Goal: Task Accomplishment & Management: Manage account settings

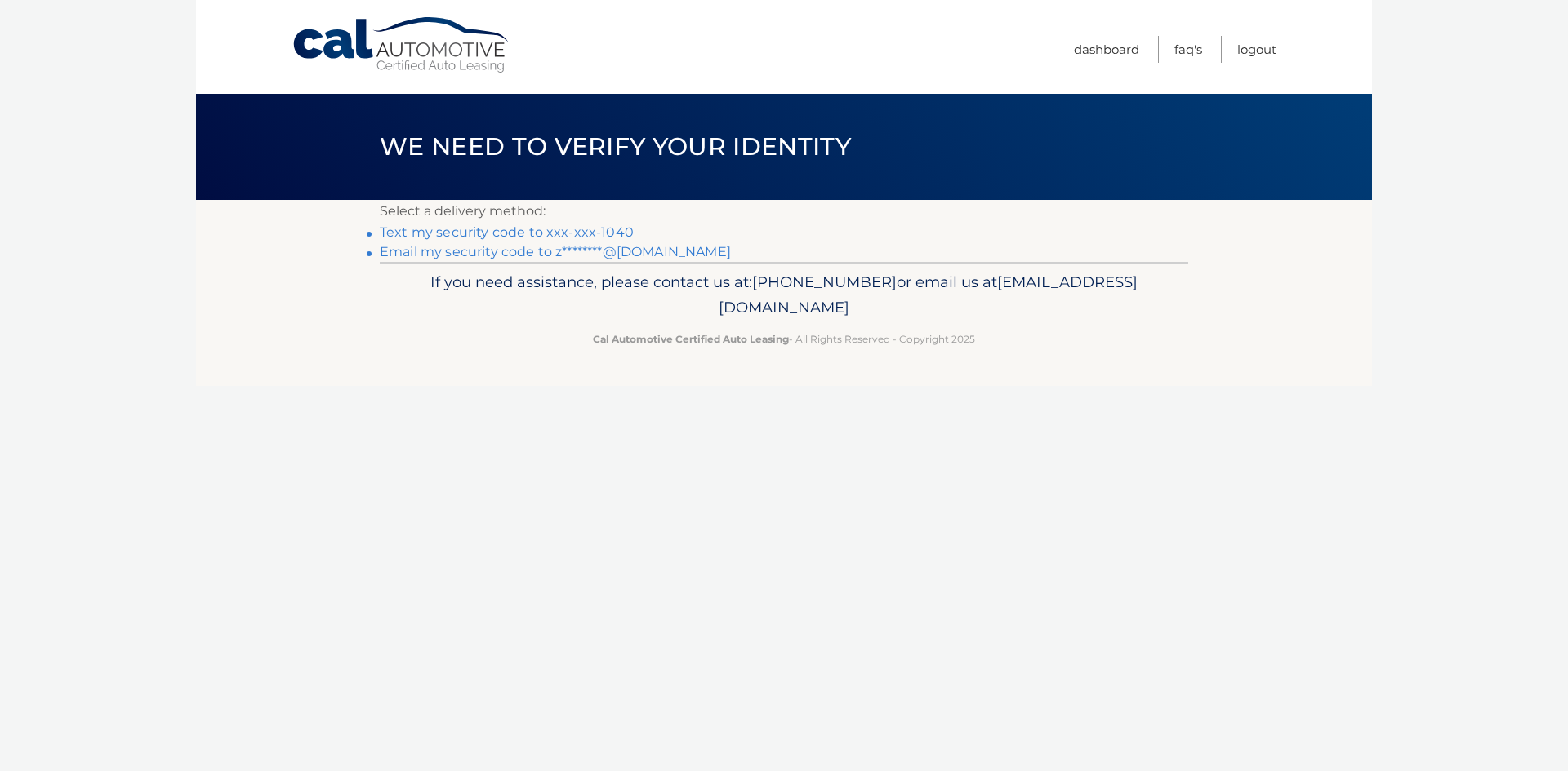
click at [634, 238] on link "Text my security code to xxx-xxx-1040" at bounding box center [506, 232] width 254 height 16
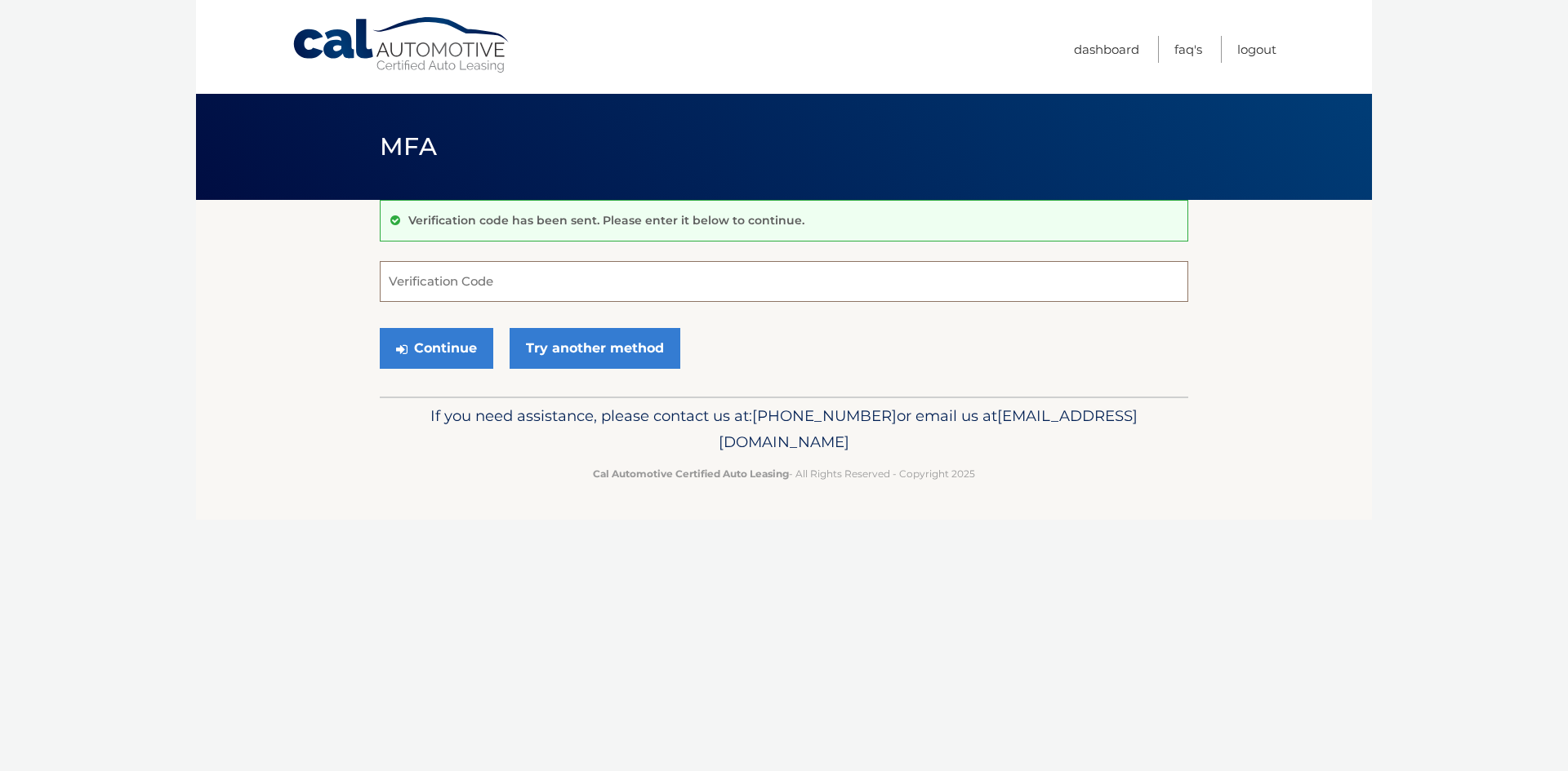
click at [559, 281] on input "Verification Code" at bounding box center [783, 281] width 808 height 41
type input "801104"
click at [379, 328] on button "Continue" at bounding box center [436, 348] width 114 height 41
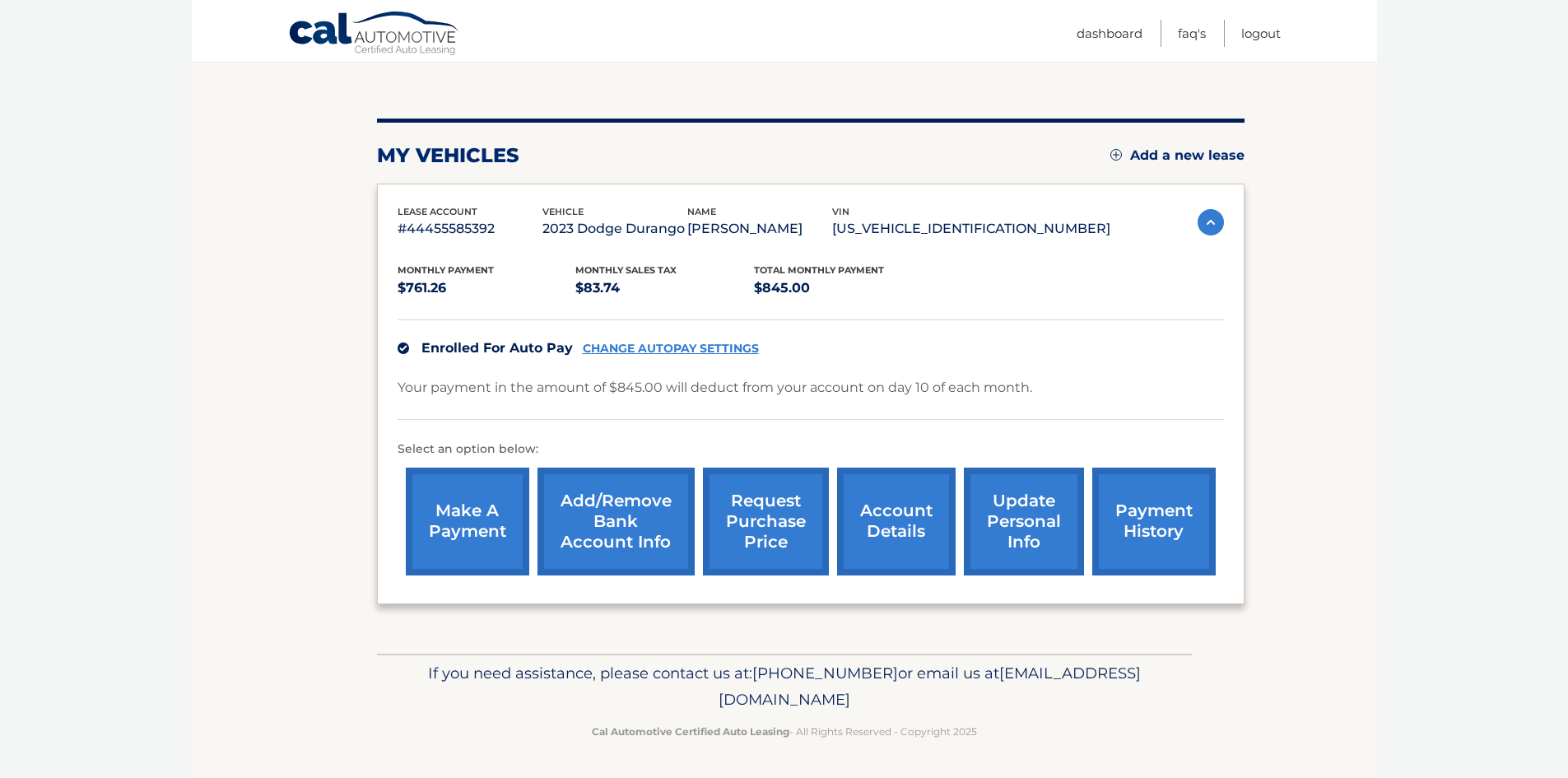
scroll to position [168, 0]
click at [769, 523] on link "request purchase price" at bounding box center [766, 522] width 126 height 108
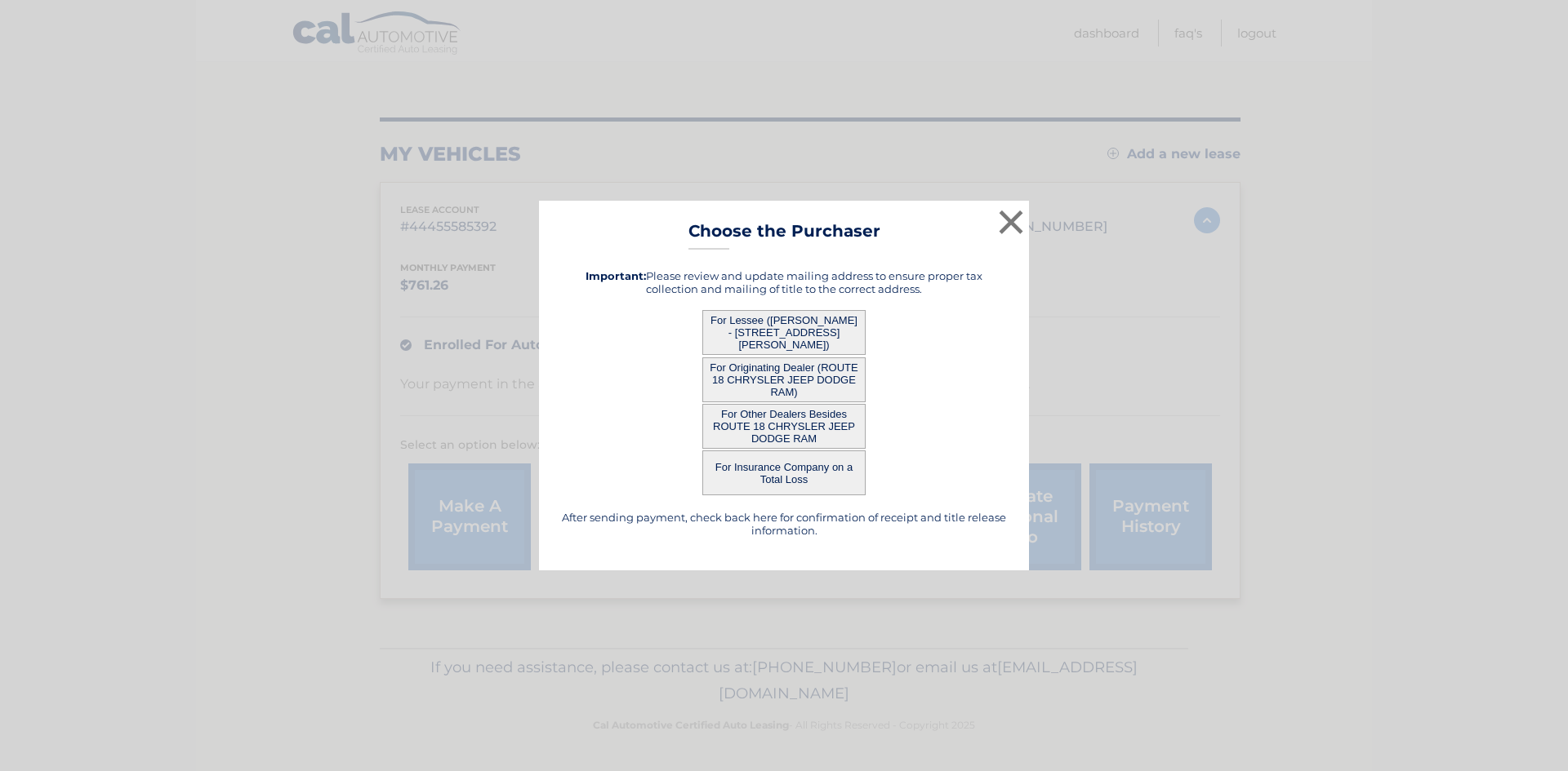
click at [780, 429] on button "For Other Dealers Besides ROUTE 18 CHRYSLER JEEP DODGE RAM" at bounding box center [784, 427] width 163 height 45
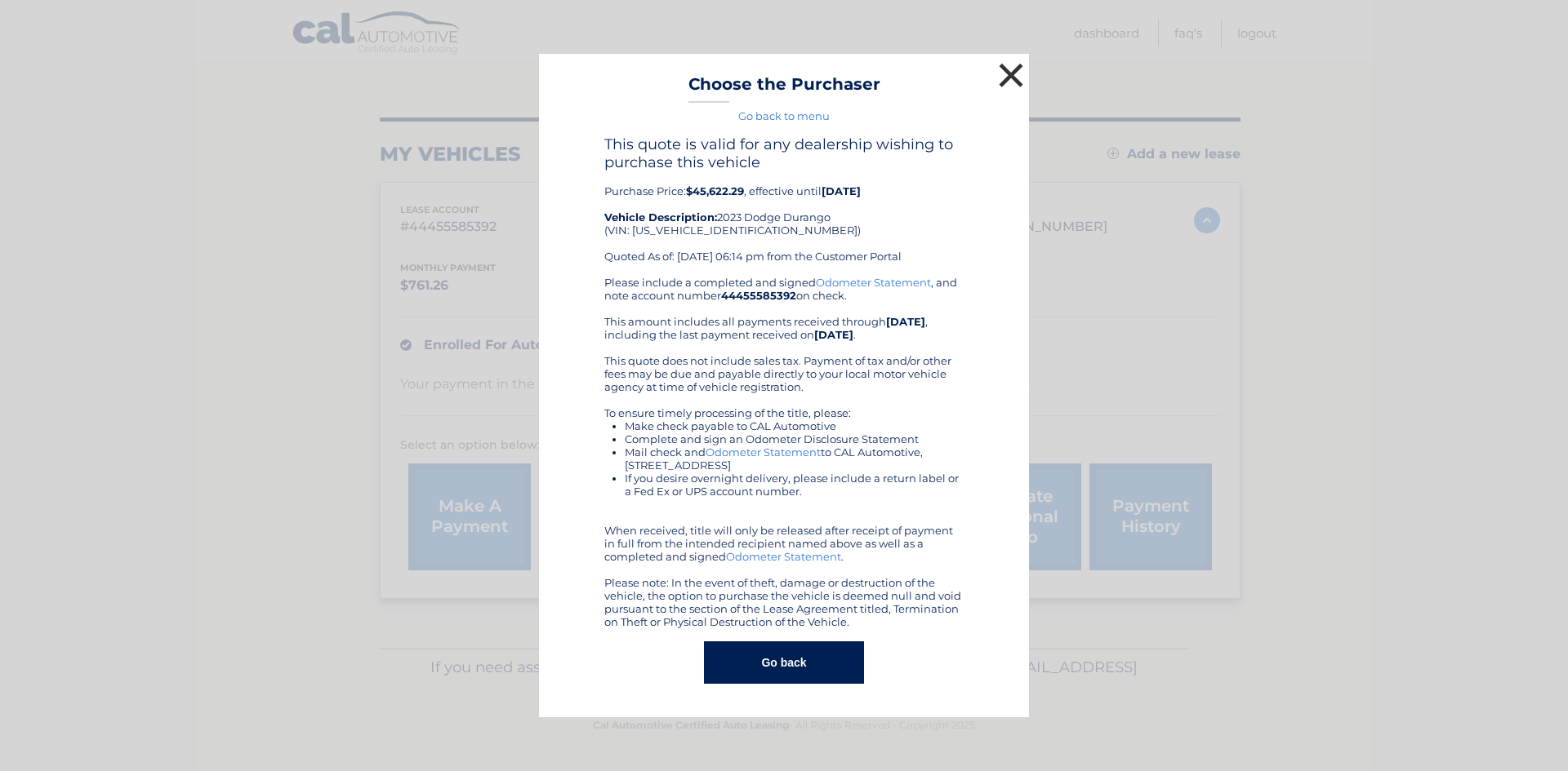
click at [1003, 66] on button "×" at bounding box center [1011, 76] width 33 height 33
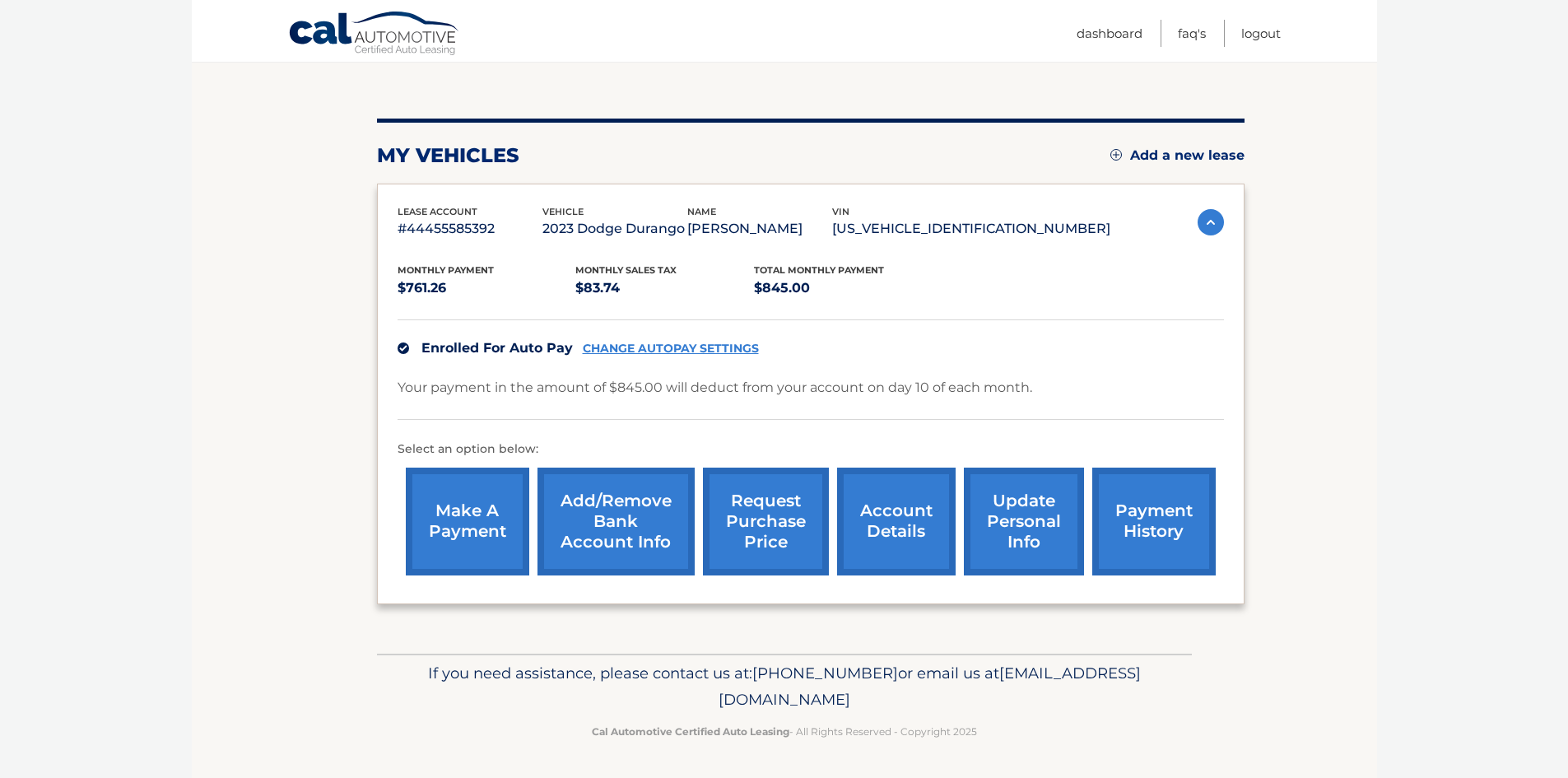
scroll to position [168, 0]
click at [1047, 525] on link "update personal info" at bounding box center [1024, 522] width 120 height 108
click at [909, 513] on link "account details" at bounding box center [896, 522] width 118 height 108
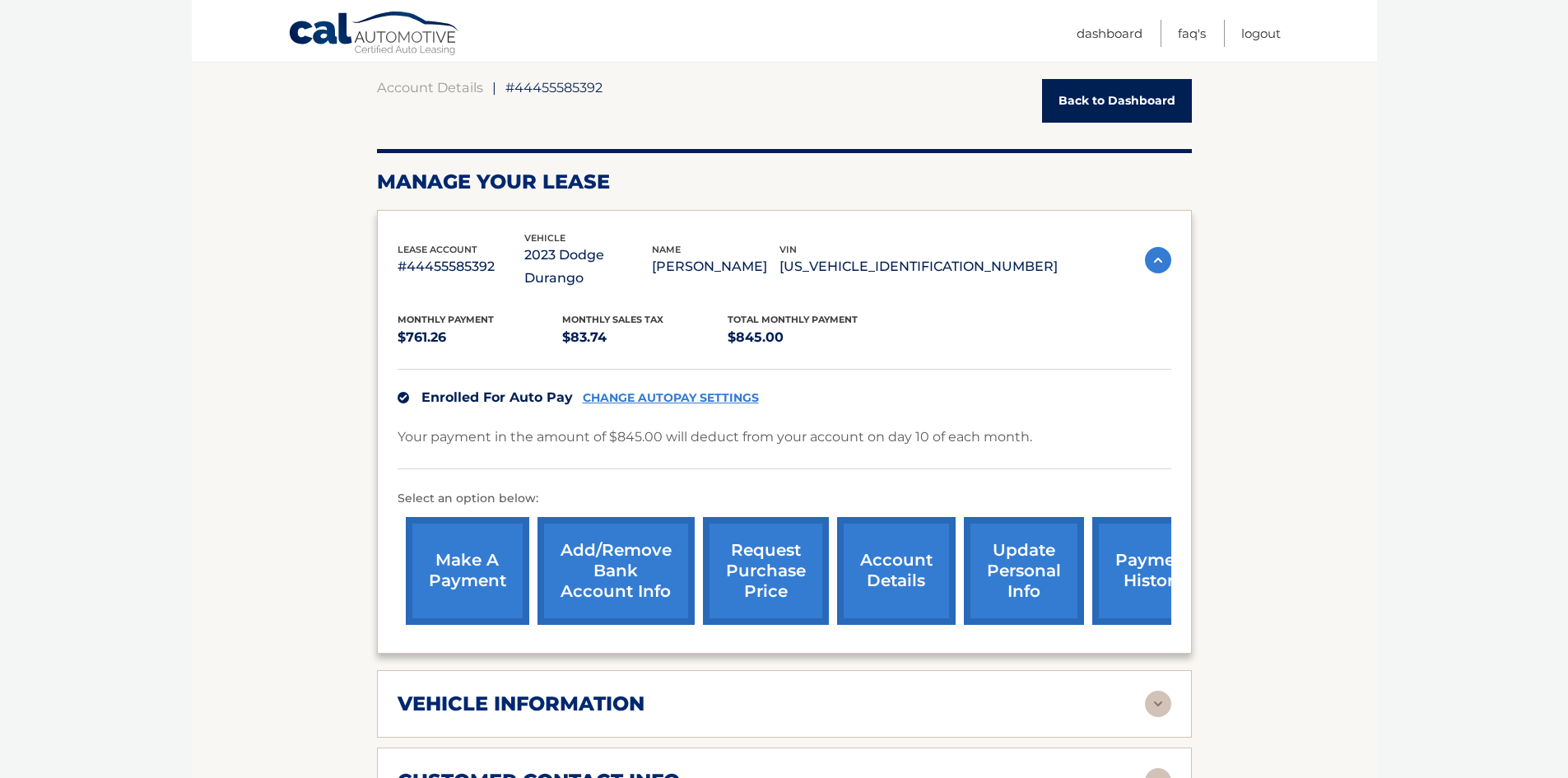
scroll to position [330, 0]
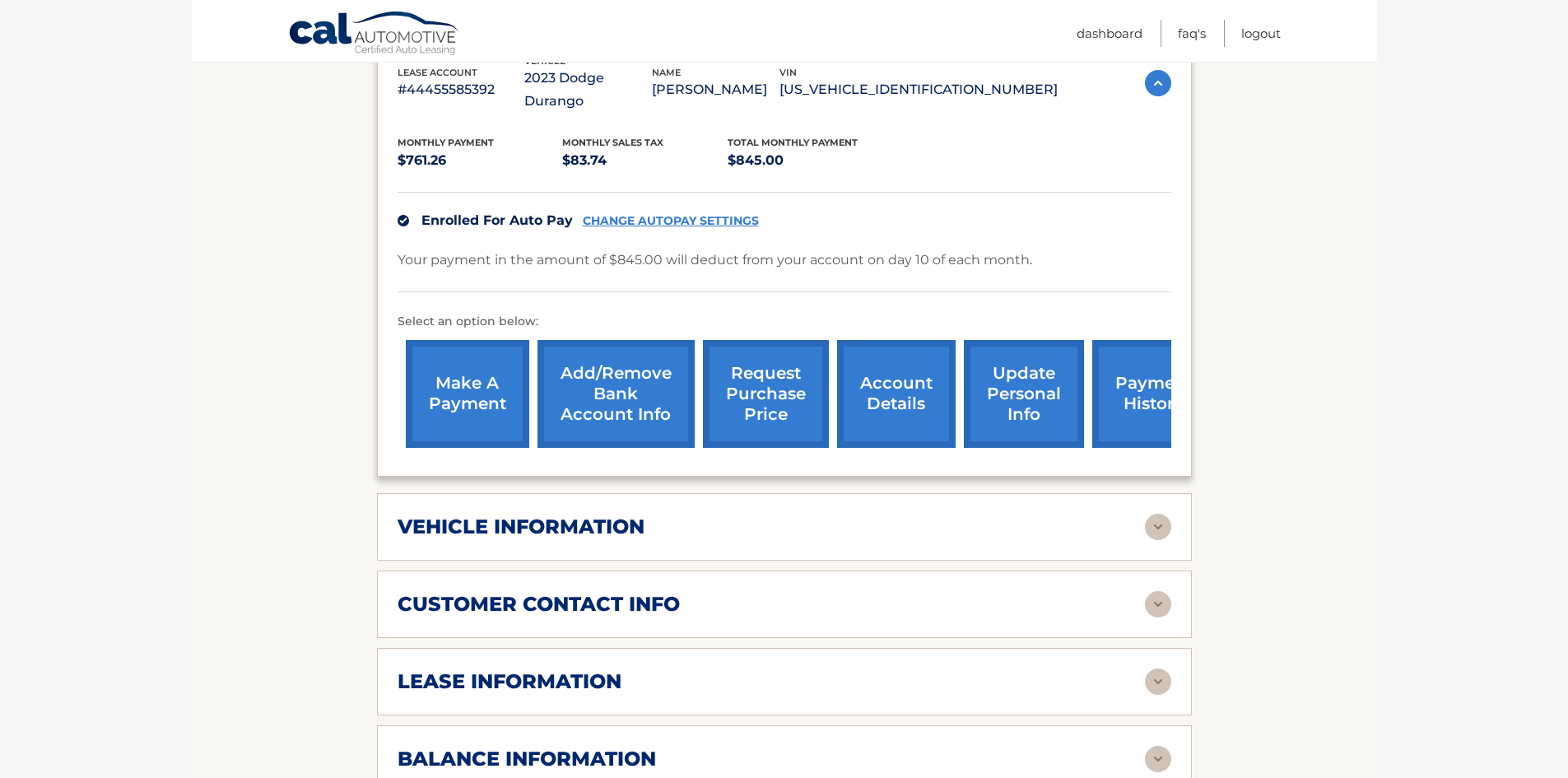
click at [942, 539] on div "vehicle information" at bounding box center [771, 526] width 747 height 24
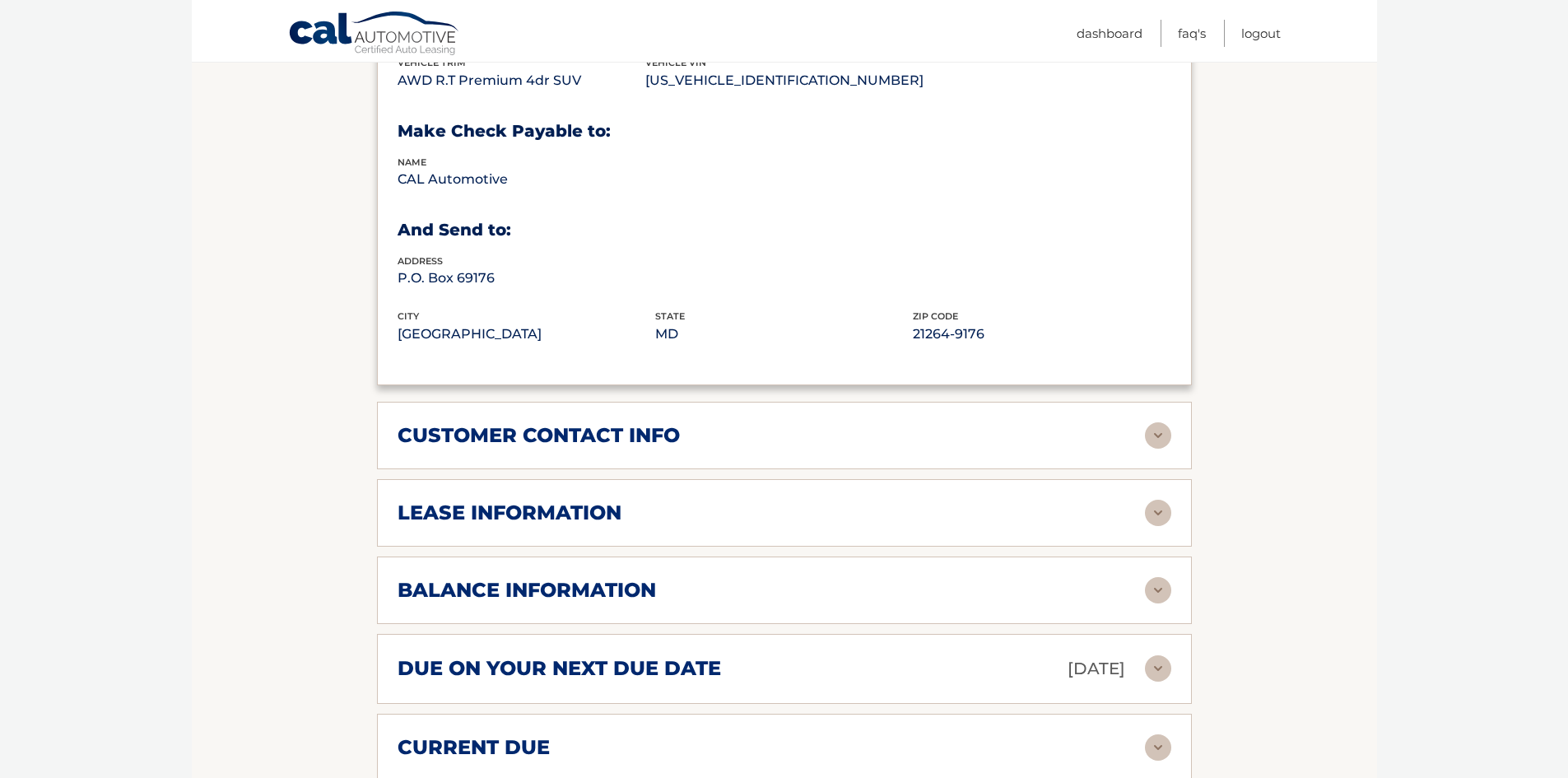
scroll to position [906, 0]
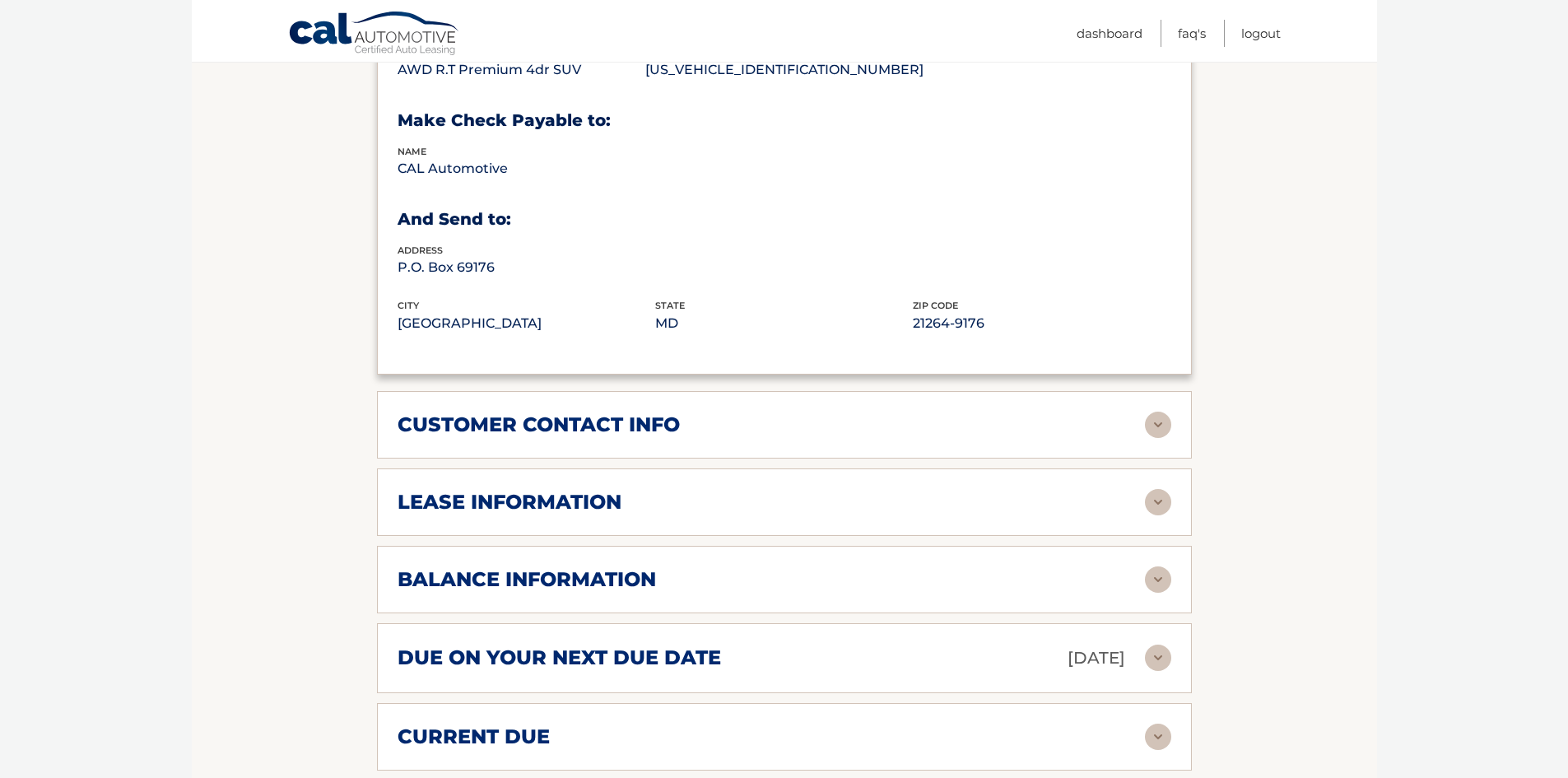
click at [932, 437] on div "customer contact info" at bounding box center [771, 425] width 747 height 24
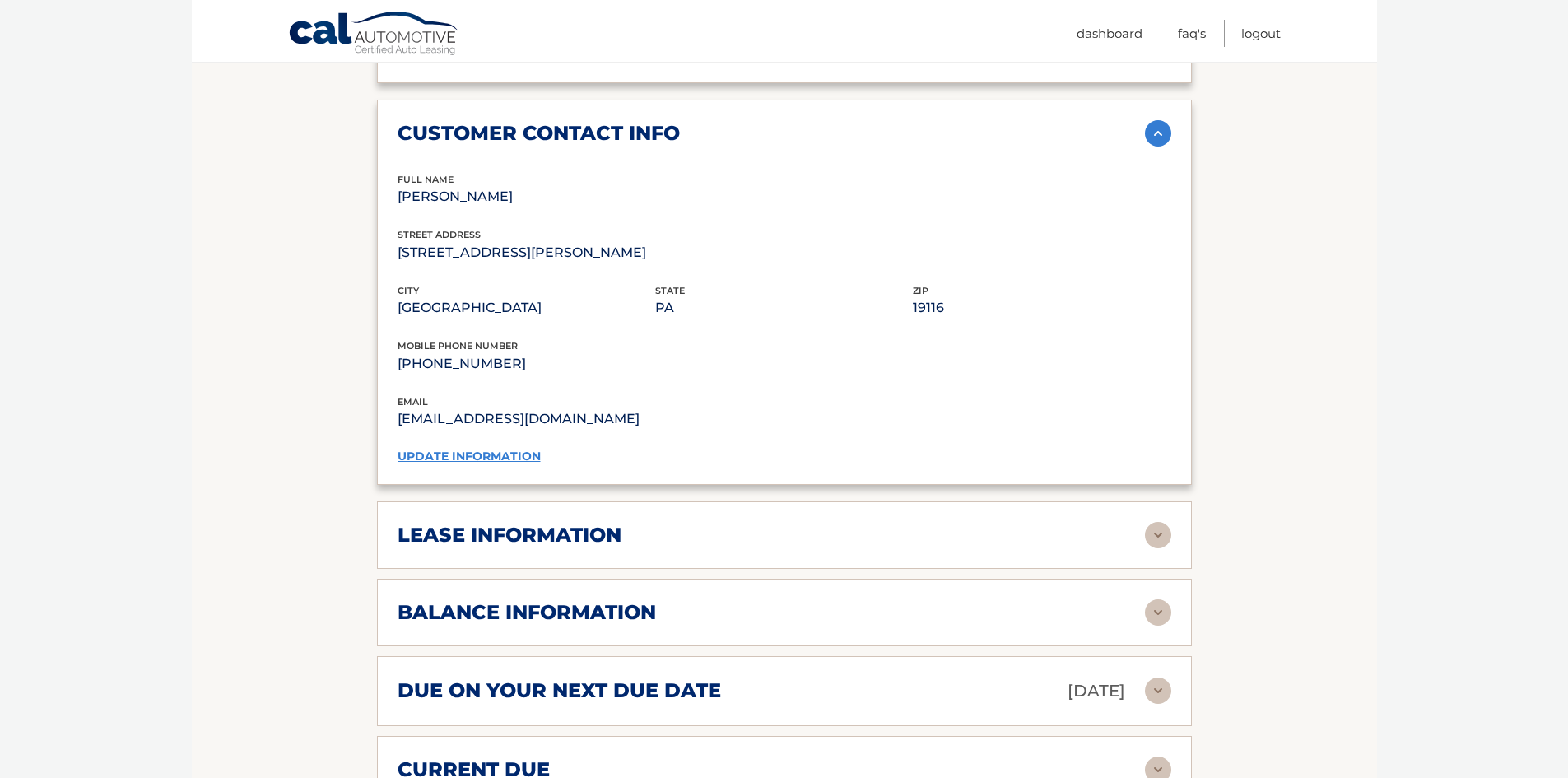
scroll to position [1318, 0]
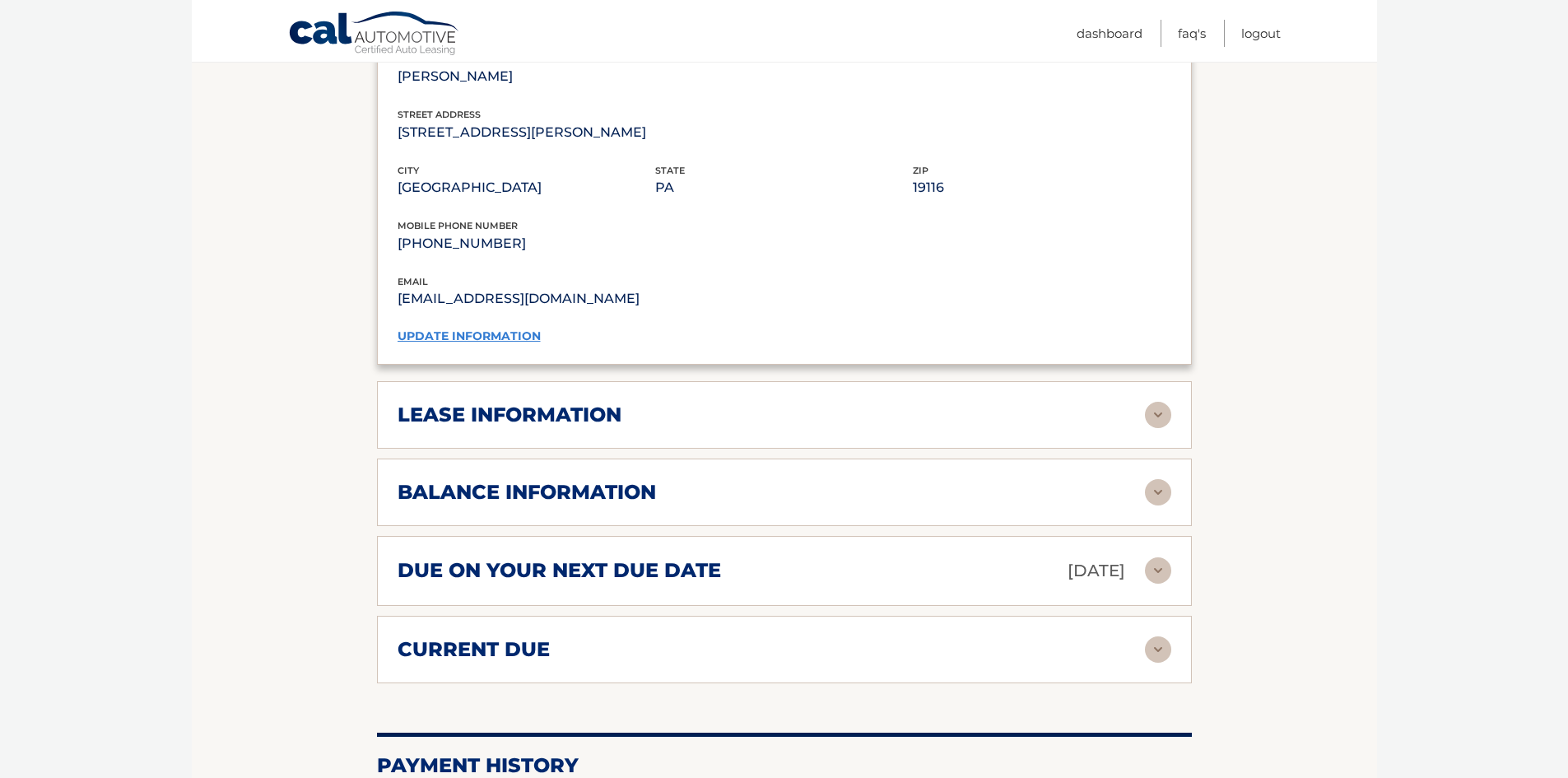
click at [872, 428] on div "lease information" at bounding box center [771, 415] width 747 height 24
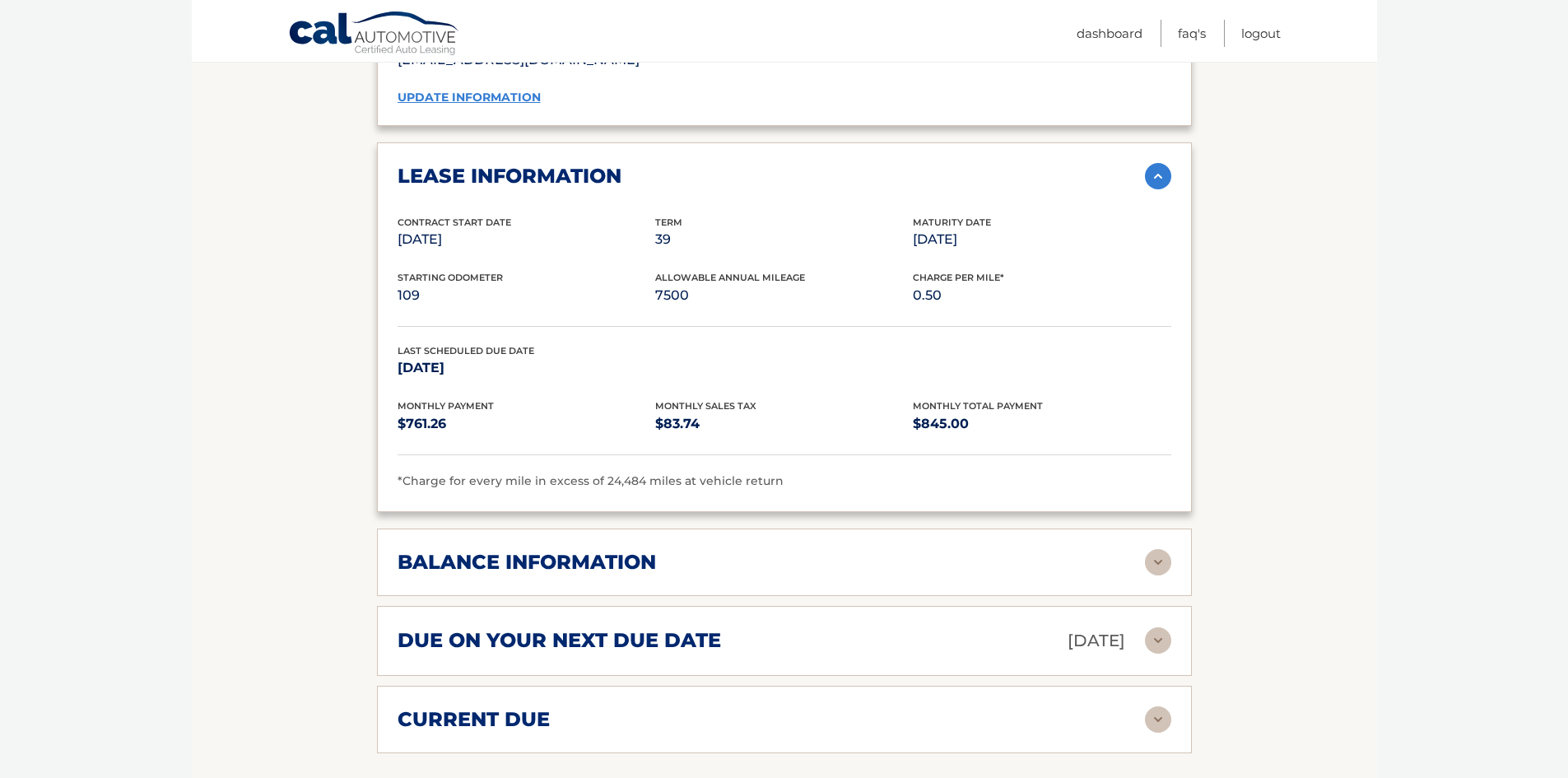
scroll to position [1565, 0]
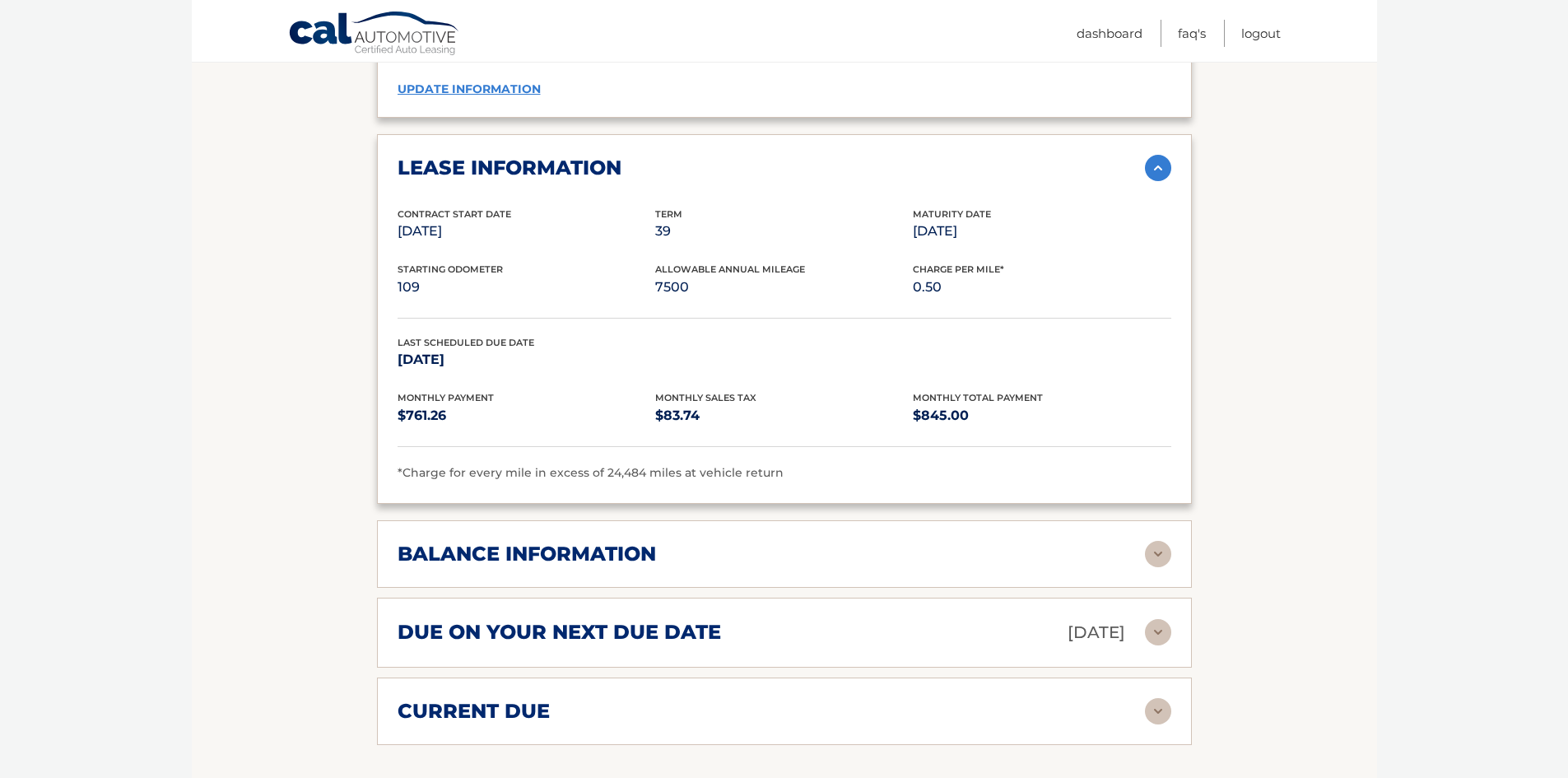
click at [1078, 567] on div "balance information" at bounding box center [771, 554] width 747 height 24
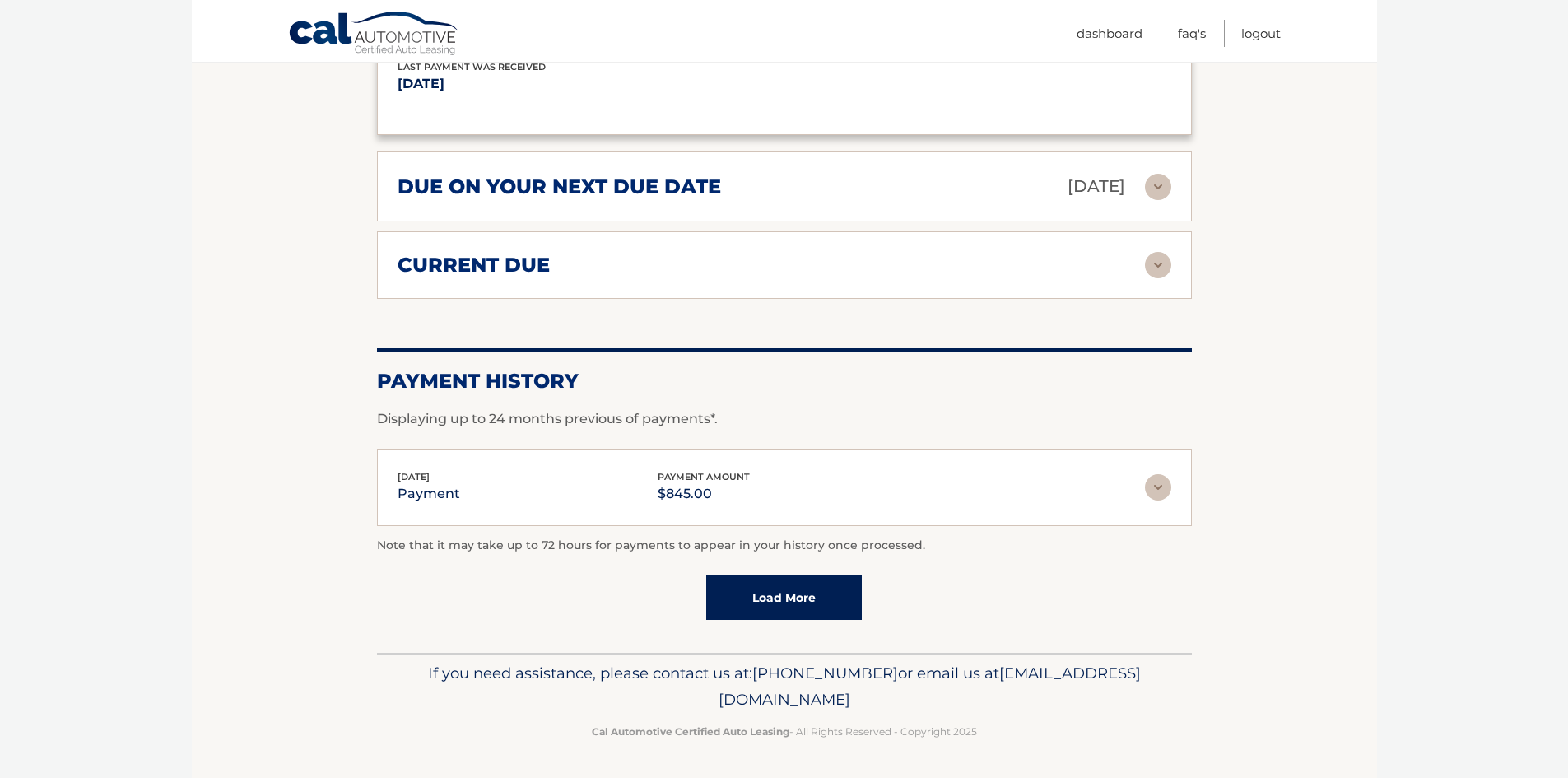
scroll to position [2236, 0]
click at [1162, 483] on img at bounding box center [1158, 487] width 26 height 26
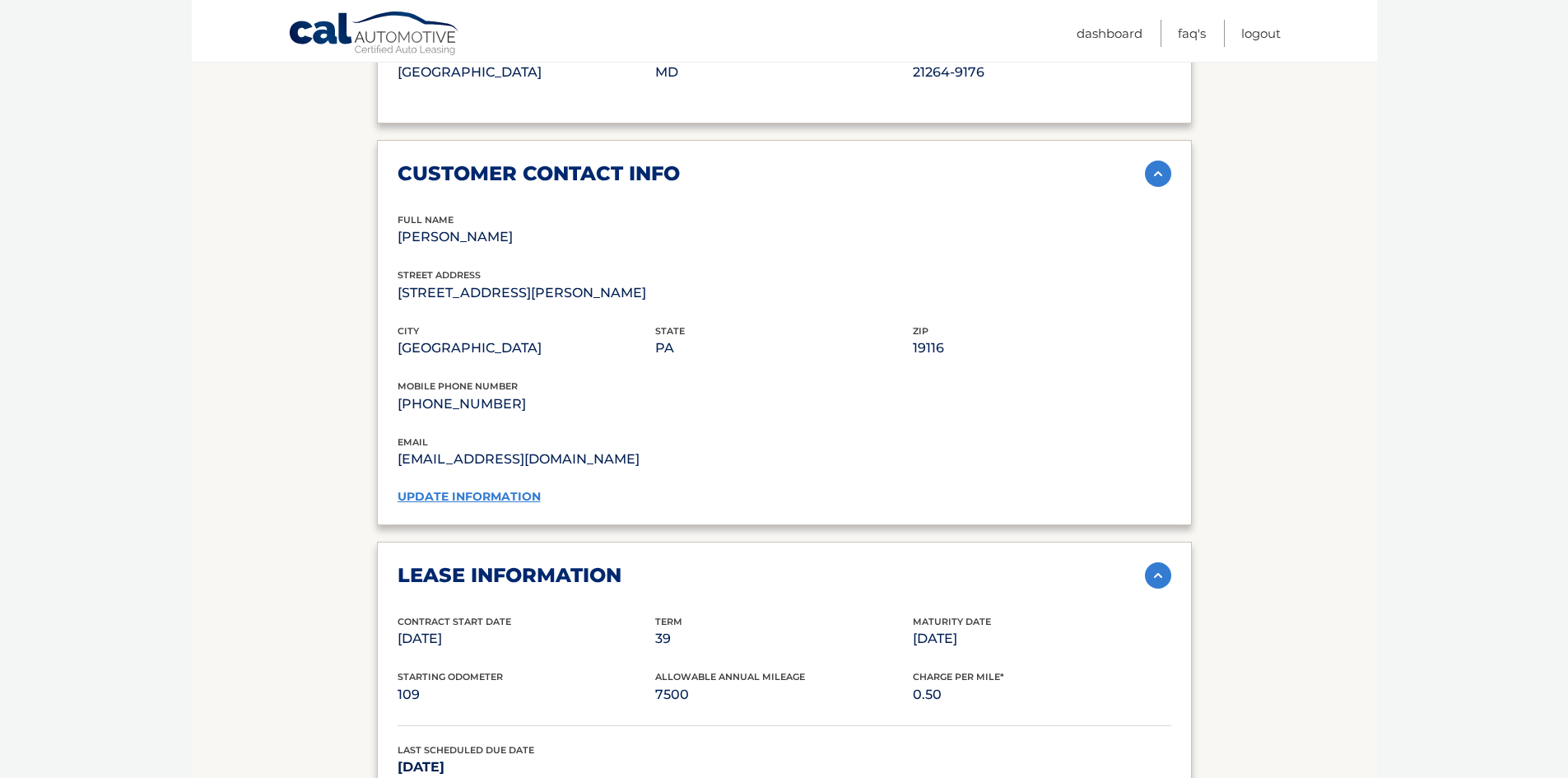
scroll to position [1001, 0]
